Goal: Transaction & Acquisition: Obtain resource

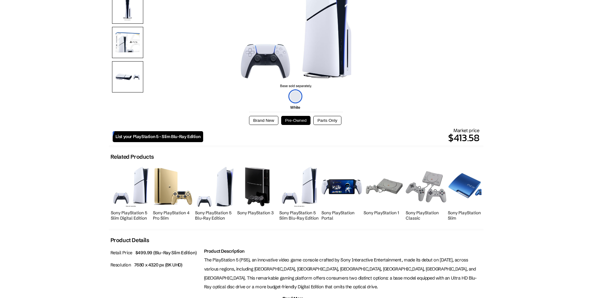
scroll to position [31, 0]
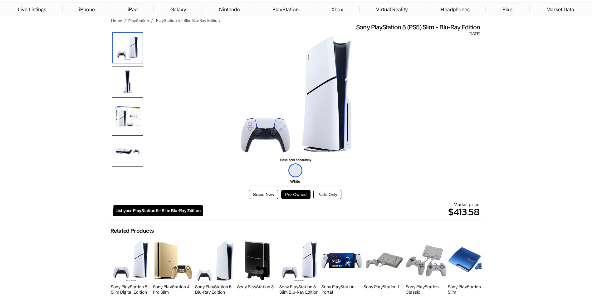
click at [268, 194] on button "Brand New" at bounding box center [263, 194] width 29 height 9
click at [286, 194] on button "Pre-Owned" at bounding box center [296, 194] width 30 height 9
click at [274, 193] on button "Brand New" at bounding box center [263, 194] width 29 height 9
click at [289, 193] on button "Pre-Owned" at bounding box center [296, 194] width 30 height 9
click at [335, 195] on button "Parts Only" at bounding box center [327, 194] width 28 height 9
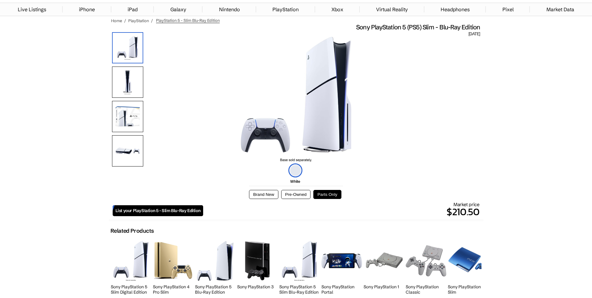
click at [293, 190] on button "Pre-Owned" at bounding box center [296, 194] width 30 height 9
